Goal: Find specific page/section: Find specific page/section

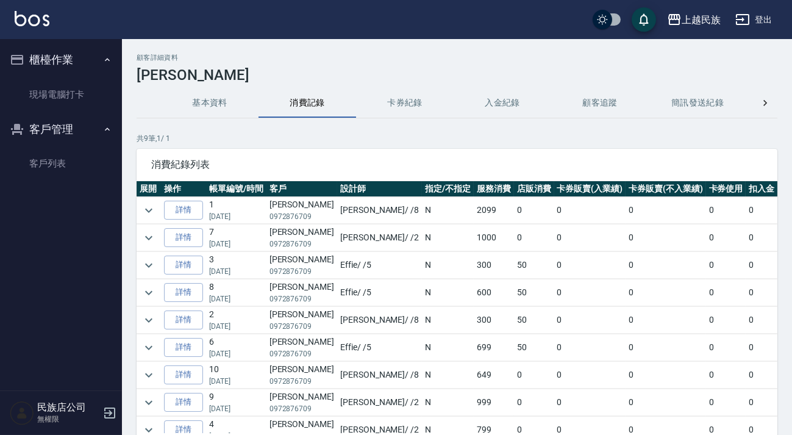
click at [500, 107] on button "入金紀錄" at bounding box center [503, 102] width 98 height 29
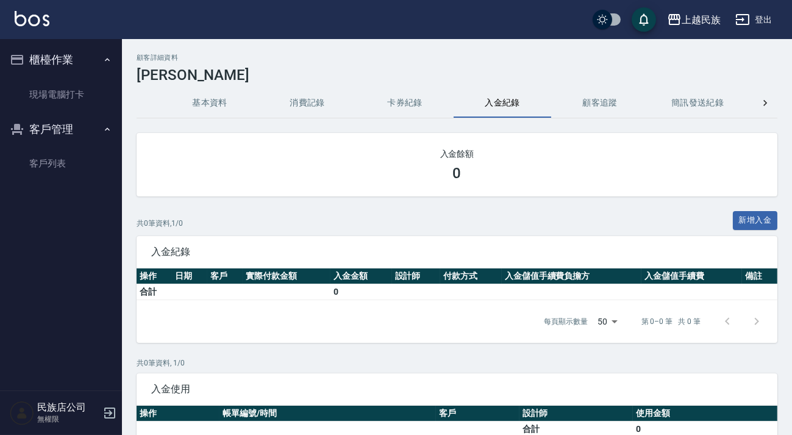
click at [307, 116] on button "消費記錄" at bounding box center [308, 102] width 98 height 29
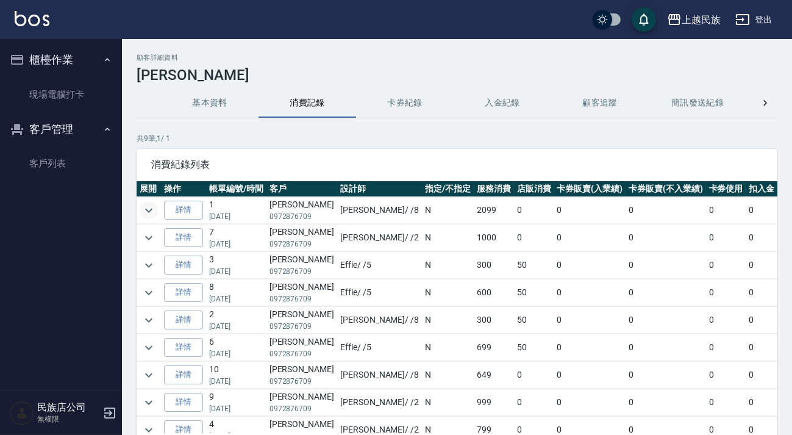
click at [151, 214] on icon "expand row" at bounding box center [149, 210] width 15 height 15
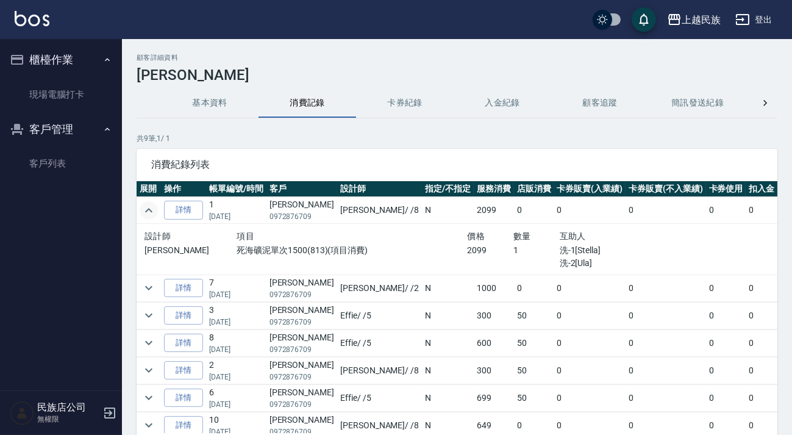
click at [152, 210] on icon "expand row" at bounding box center [148, 210] width 7 height 4
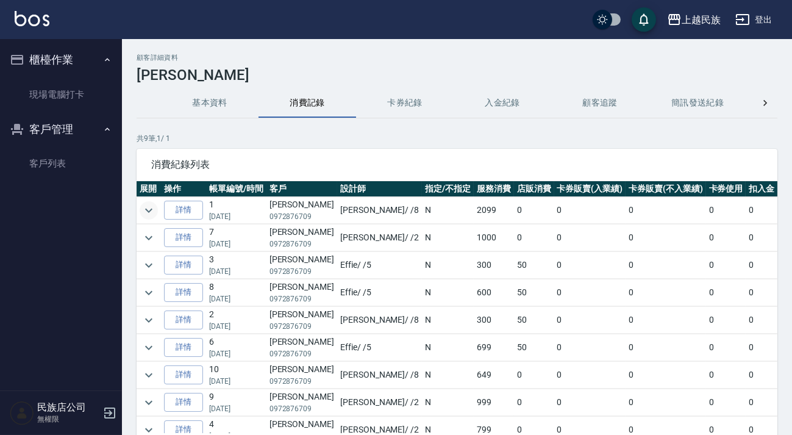
scroll to position [19, 0]
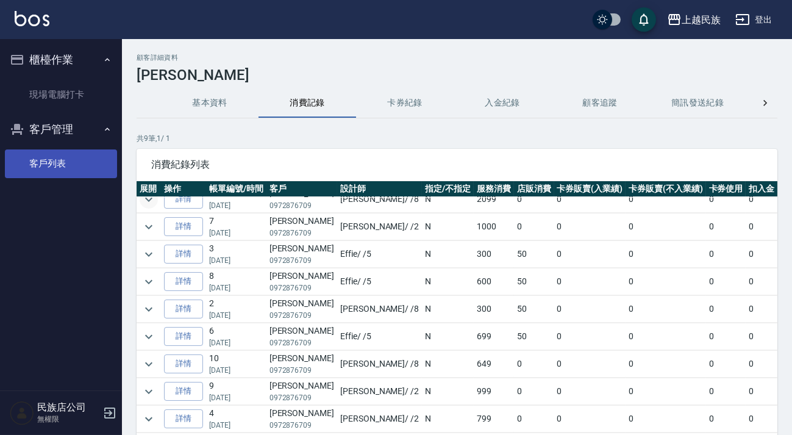
click at [68, 170] on link "客戶列表" at bounding box center [61, 163] width 112 height 28
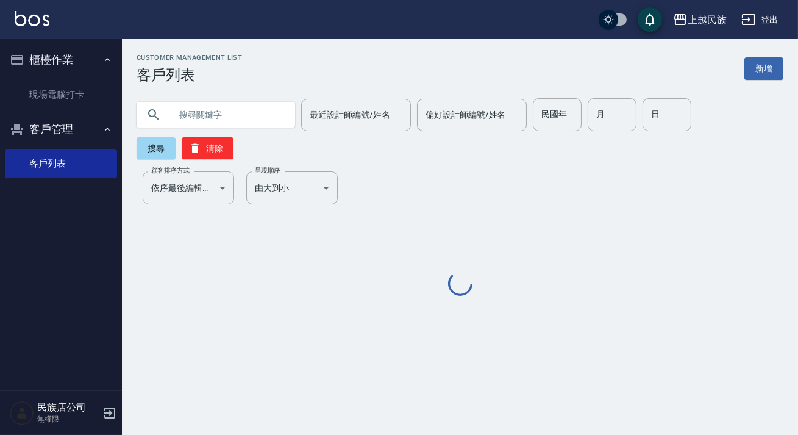
click at [221, 100] on input "text" at bounding box center [228, 114] width 115 height 33
click at [225, 106] on input "text" at bounding box center [228, 114] width 115 height 33
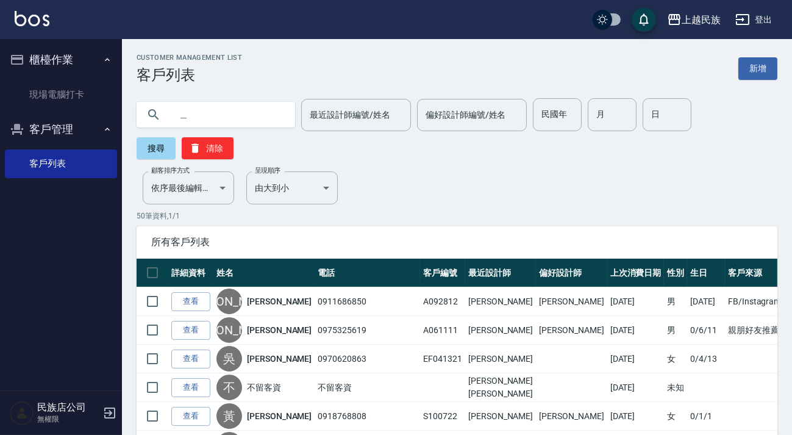
type input "政"
type input "[PERSON_NAME]"
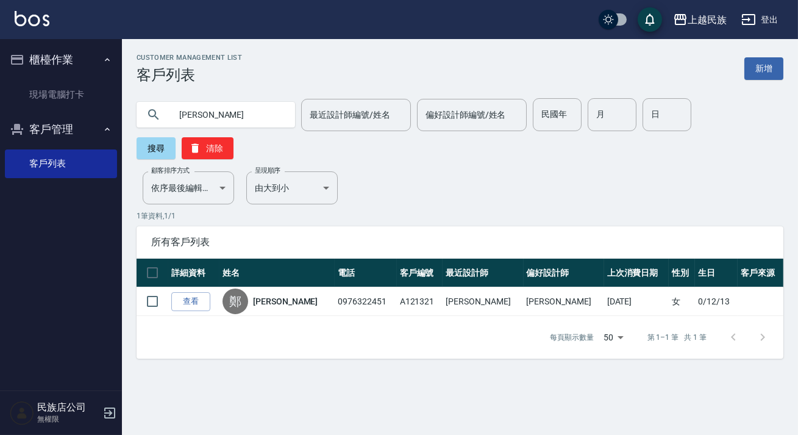
click at [277, 295] on link "[PERSON_NAME]" at bounding box center [285, 301] width 65 height 12
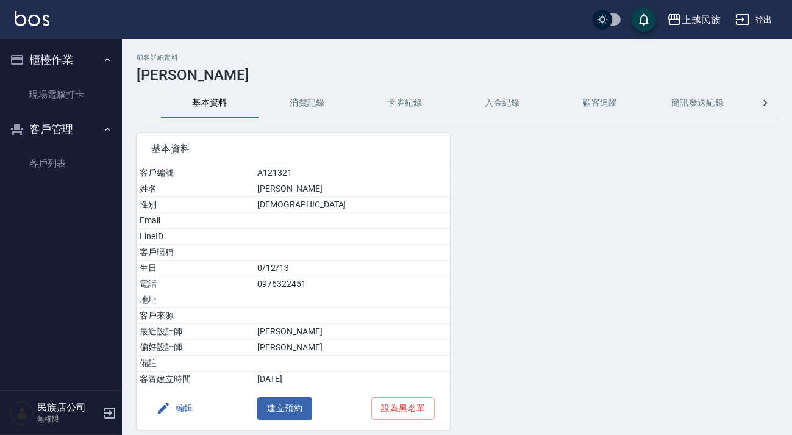
click at [309, 107] on button "消費記錄" at bounding box center [308, 102] width 98 height 29
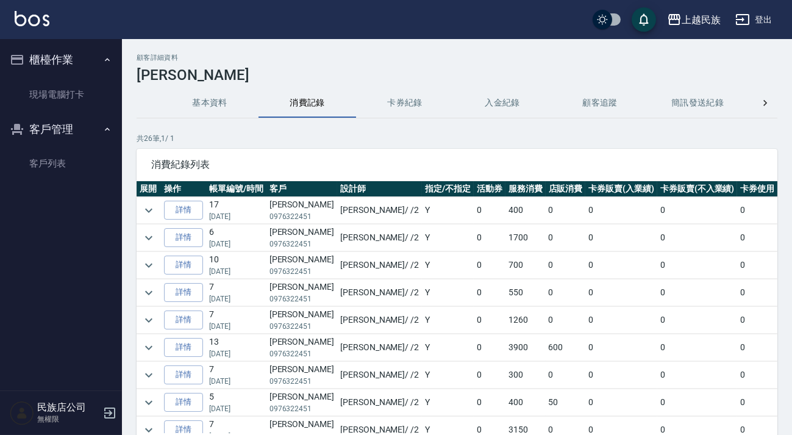
scroll to position [55, 0]
click at [146, 293] on icon "expand row" at bounding box center [149, 292] width 15 height 15
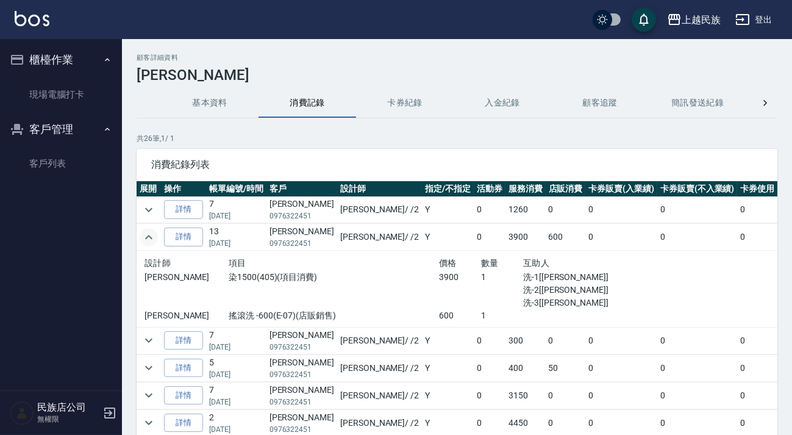
scroll to position [166, 0]
